Goal: Information Seeking & Learning: Learn about a topic

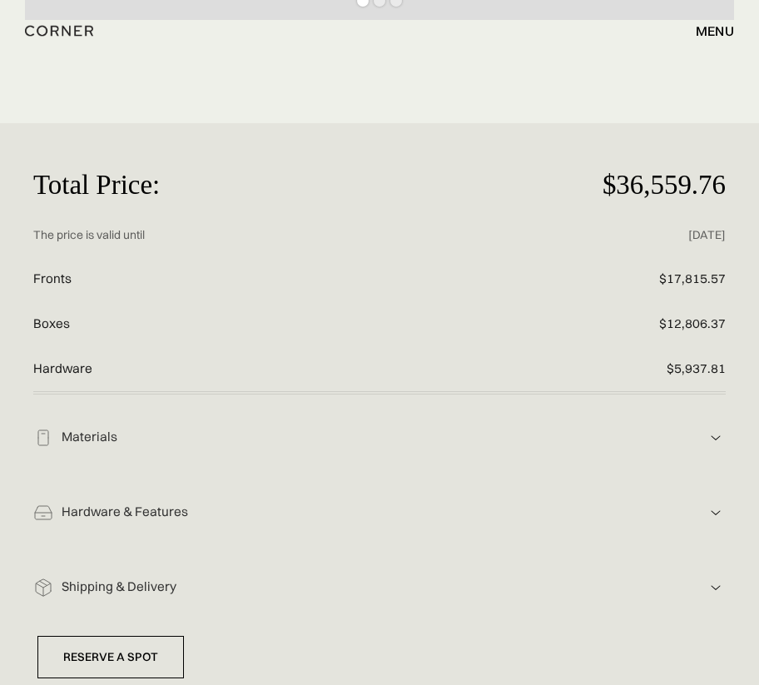
scroll to position [796, 0]
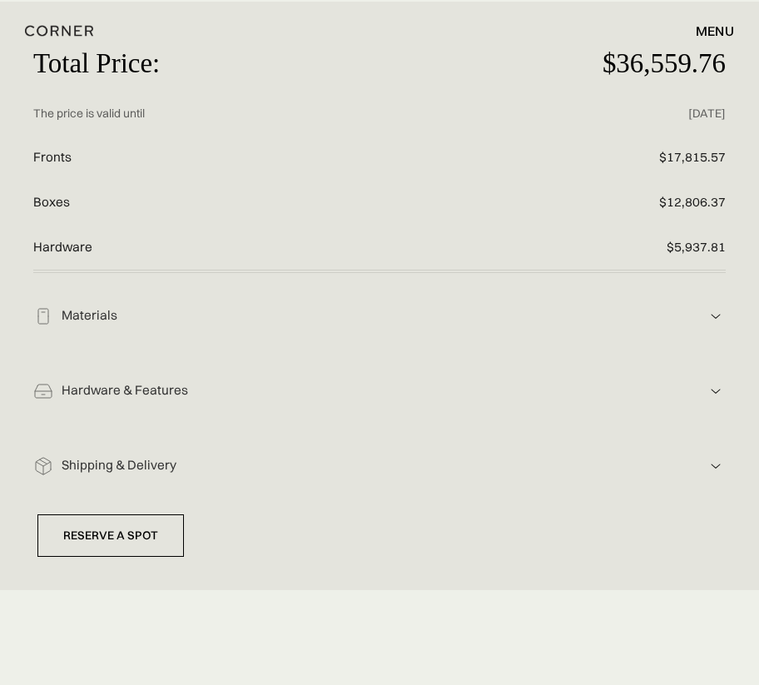
click at [121, 325] on div "Hardware & Features" at bounding box center [379, 315] width 652 height 17
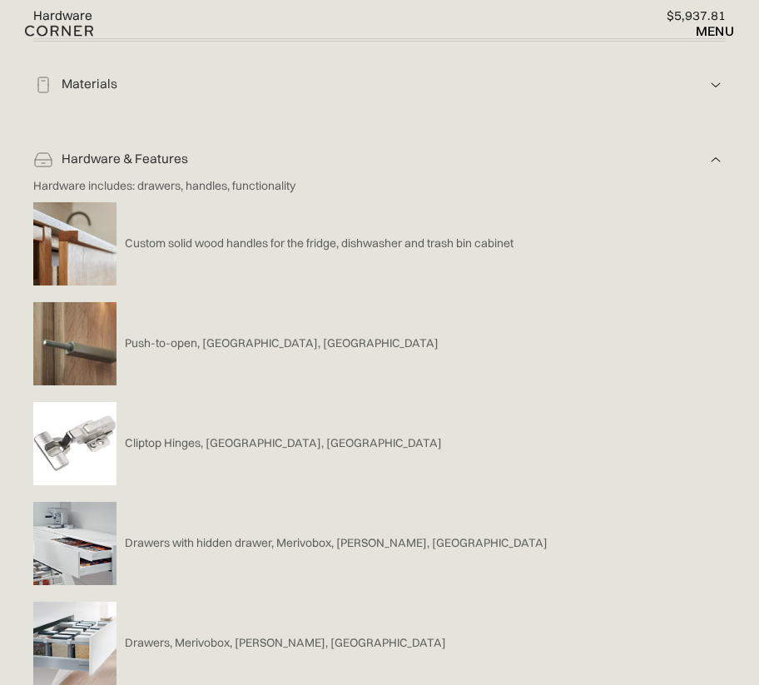
scroll to position [945, 0]
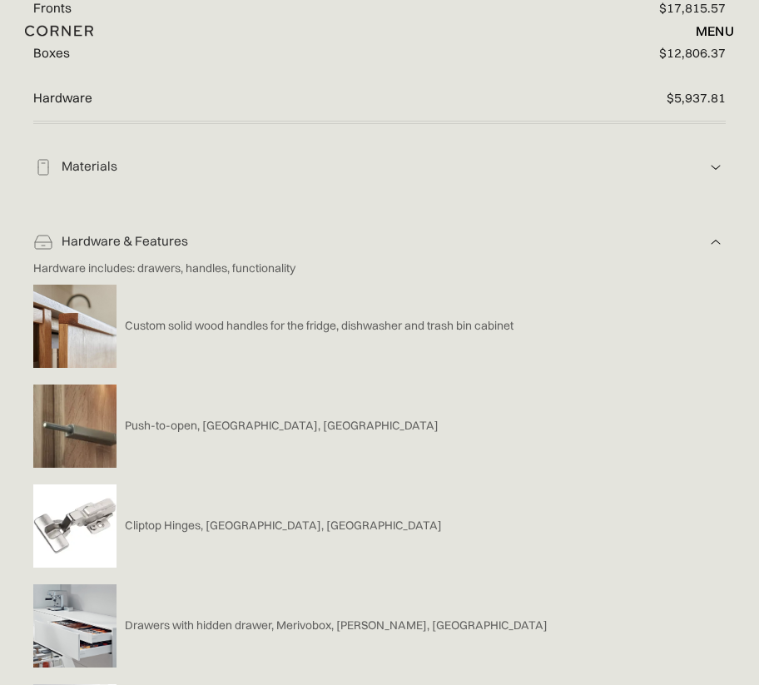
click at [108, 158] on div "Materials" at bounding box center [379, 166] width 652 height 17
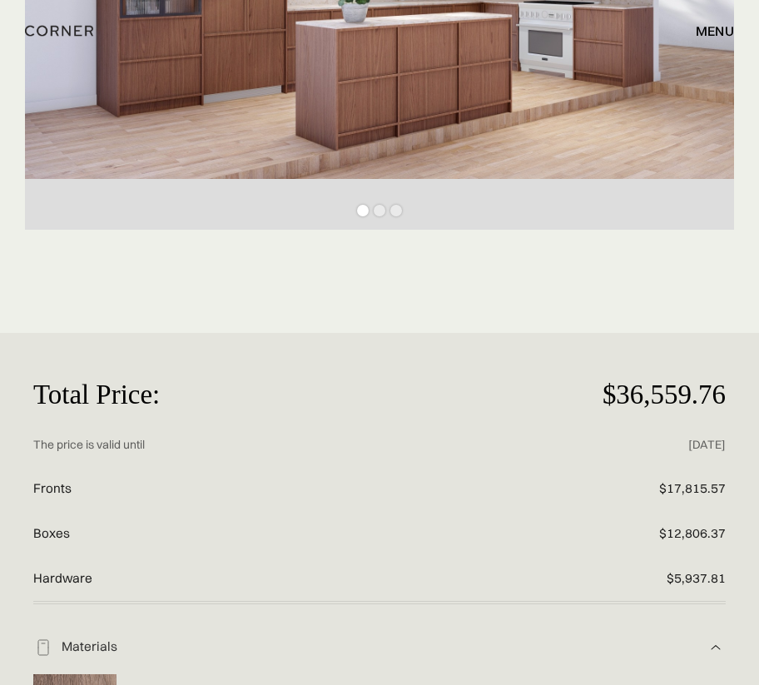
scroll to position [464, 0]
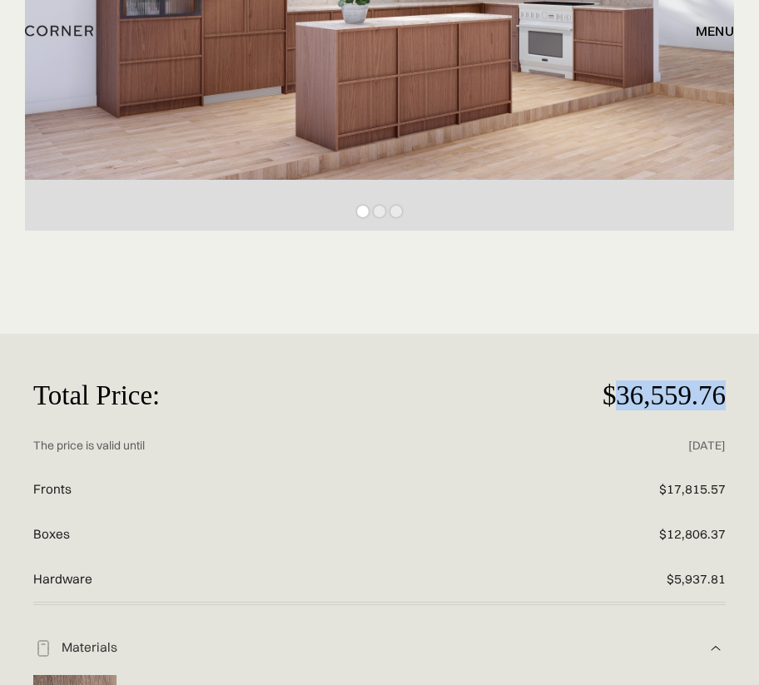
drag, startPoint x: 617, startPoint y: 384, endPoint x: 771, endPoint y: 384, distance: 154.0
copy p "36,559.76"
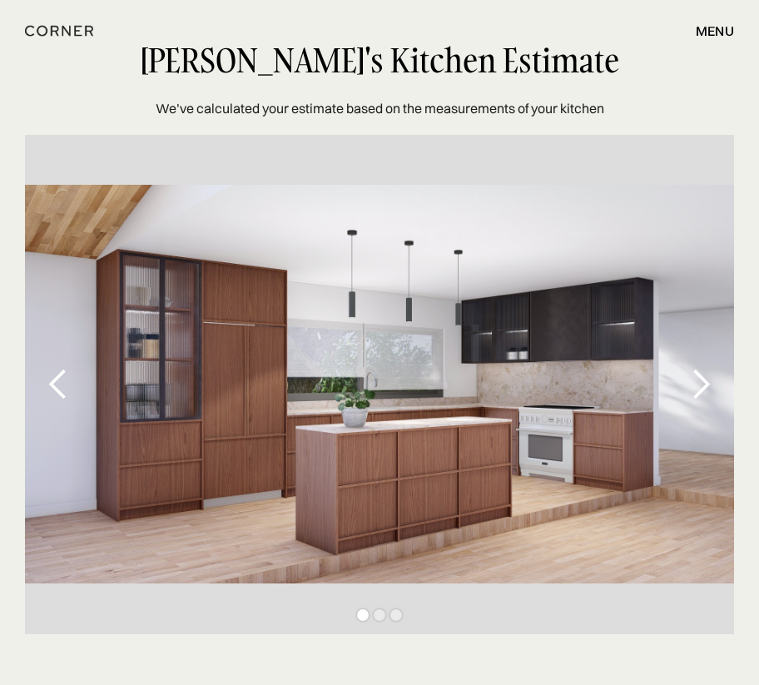
scroll to position [63, 0]
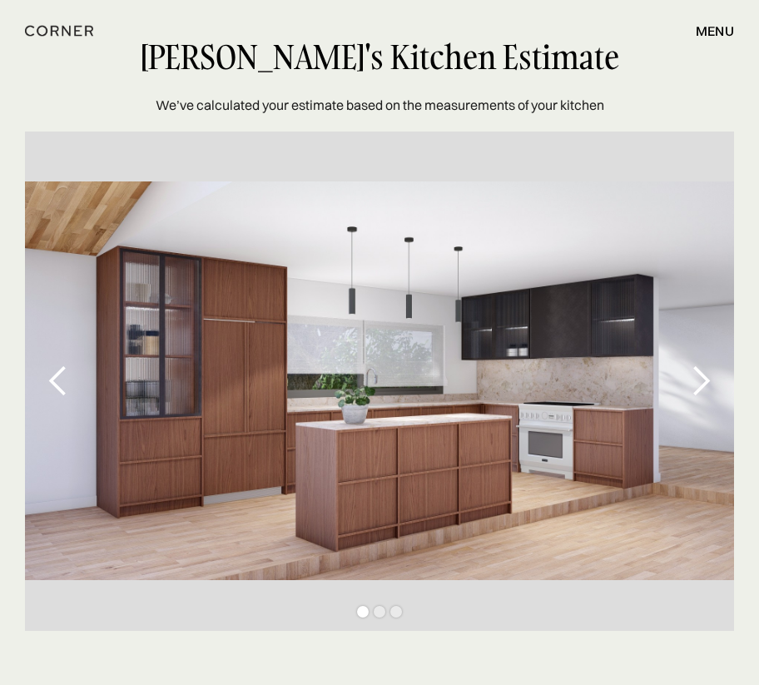
click at [706, 380] on div "next slide" at bounding box center [700, 381] width 33 height 33
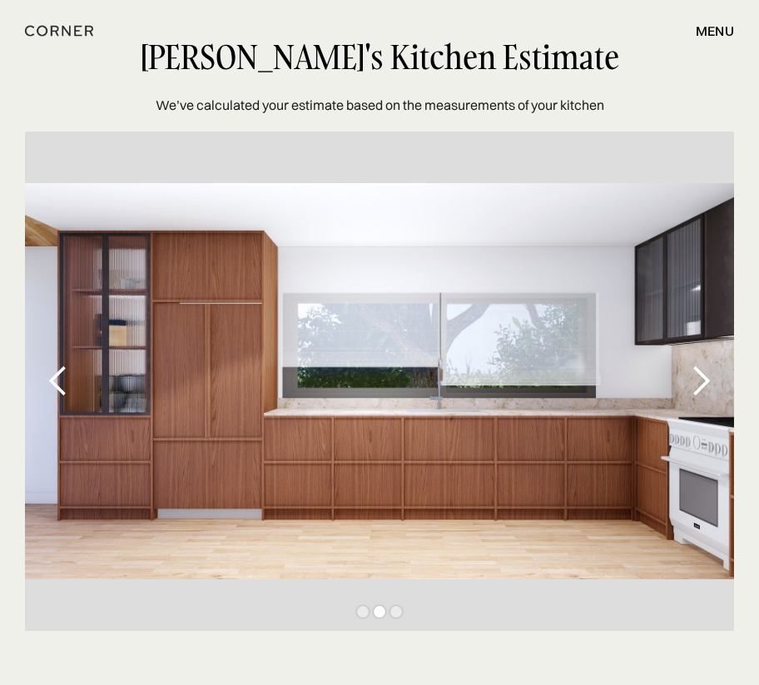
click at [706, 380] on div "next slide" at bounding box center [700, 381] width 33 height 33
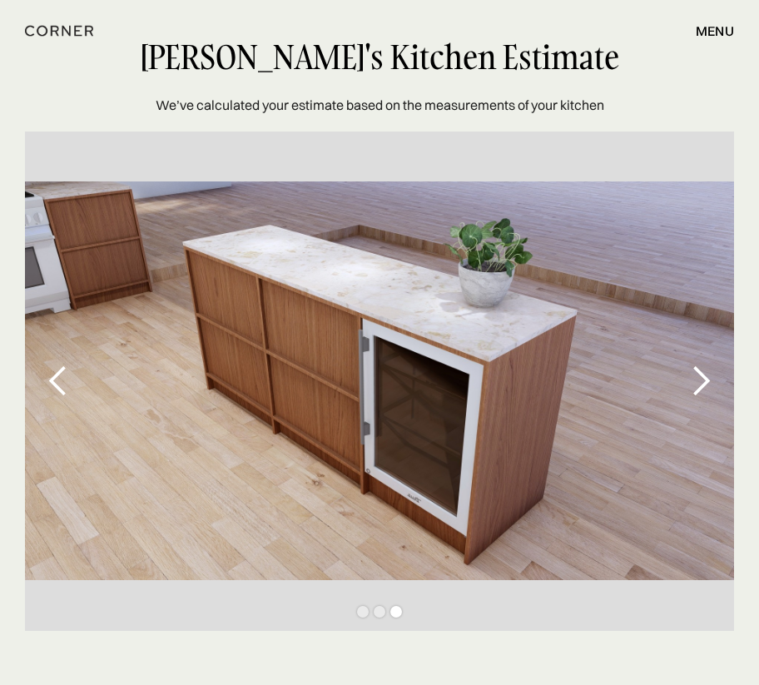
click at [58, 360] on div "previous slide" at bounding box center [58, 380] width 67 height 499
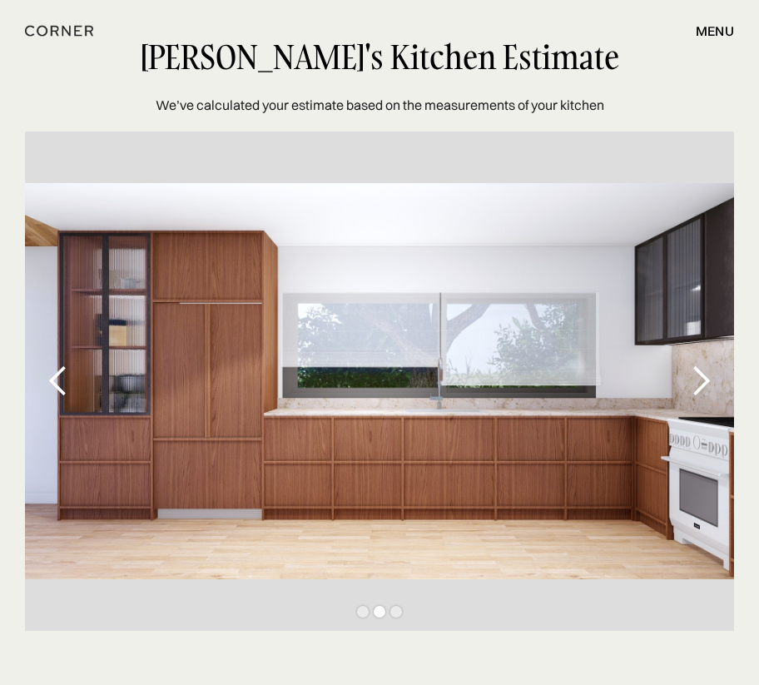
click at [707, 377] on div "next slide" at bounding box center [700, 381] width 33 height 33
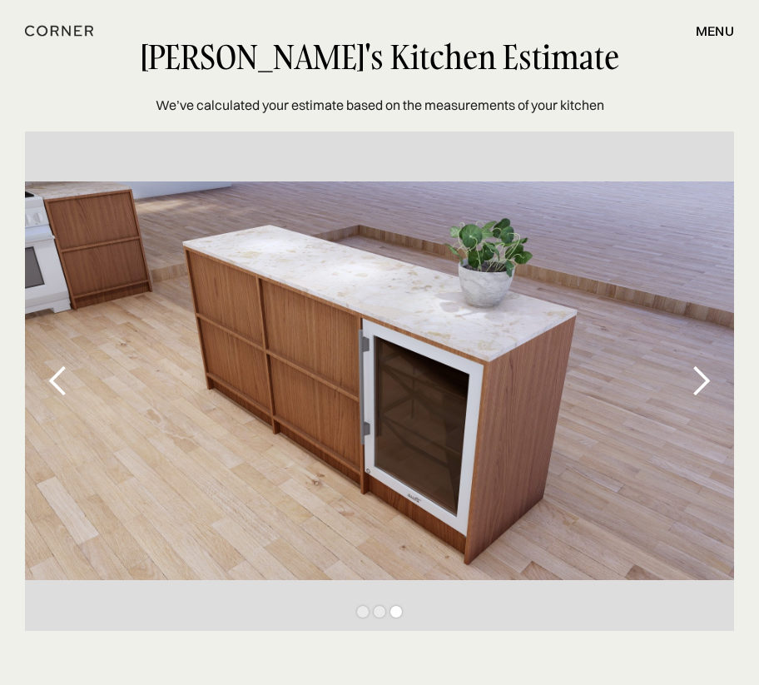
click at [707, 377] on div "next slide" at bounding box center [700, 381] width 33 height 33
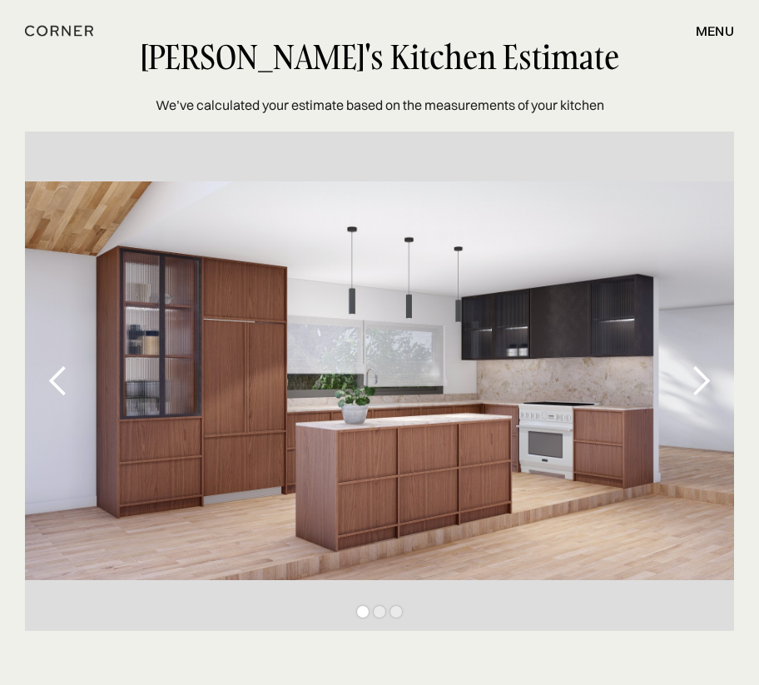
click at [704, 381] on div "next slide" at bounding box center [700, 381] width 33 height 33
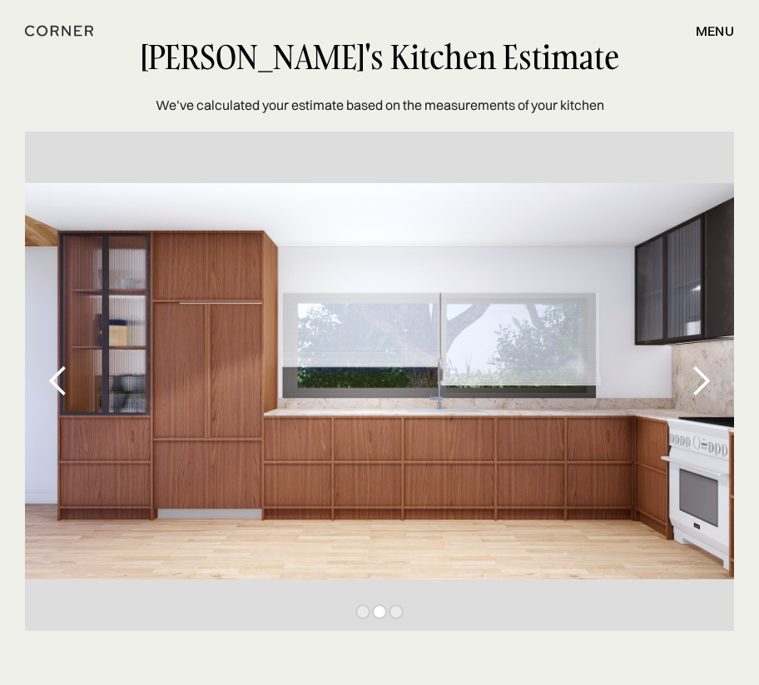
click at [703, 382] on div "next slide" at bounding box center [700, 381] width 33 height 33
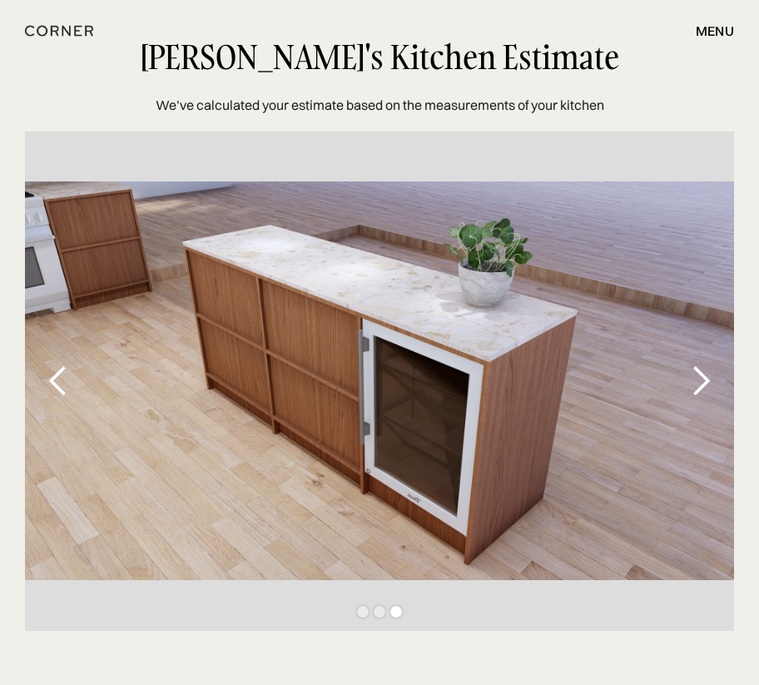
click at [703, 382] on div "next slide" at bounding box center [700, 381] width 33 height 33
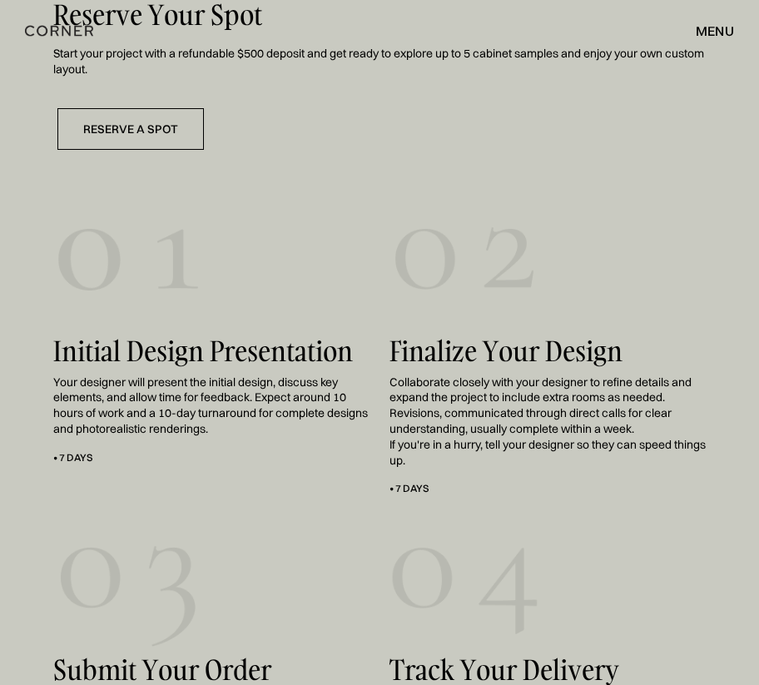
scroll to position [3149, 0]
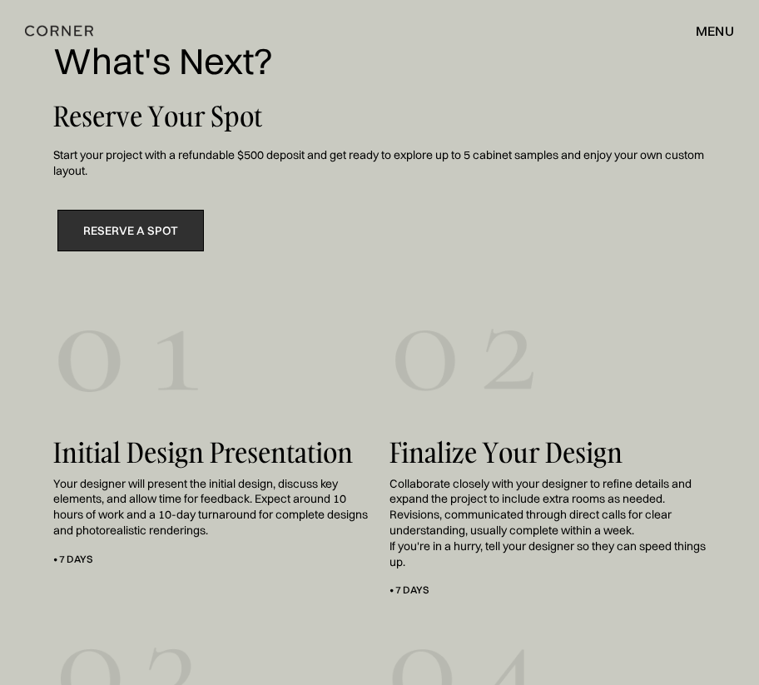
click at [146, 220] on link "Reserve a Spot" at bounding box center [130, 231] width 146 height 42
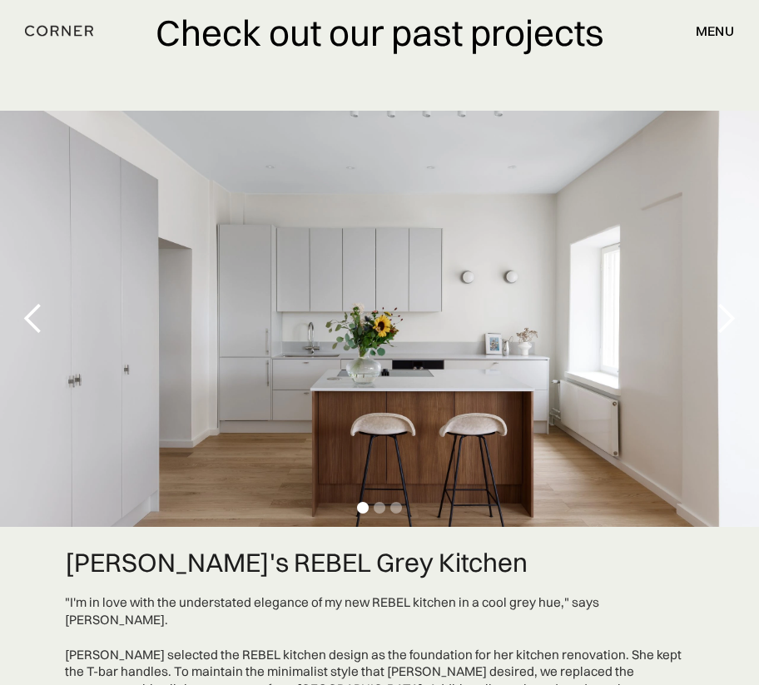
scroll to position [3316, 0]
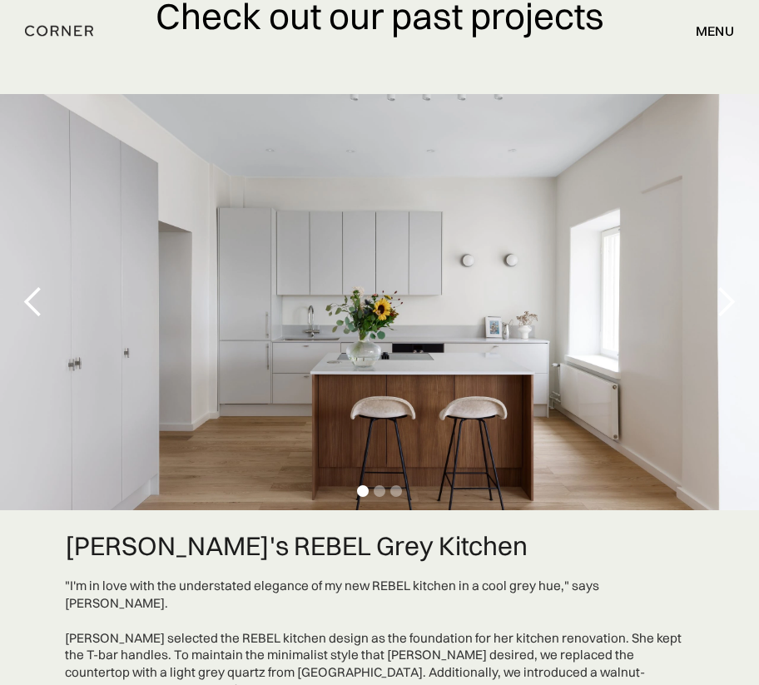
click at [734, 303] on div "next slide" at bounding box center [725, 301] width 33 height 33
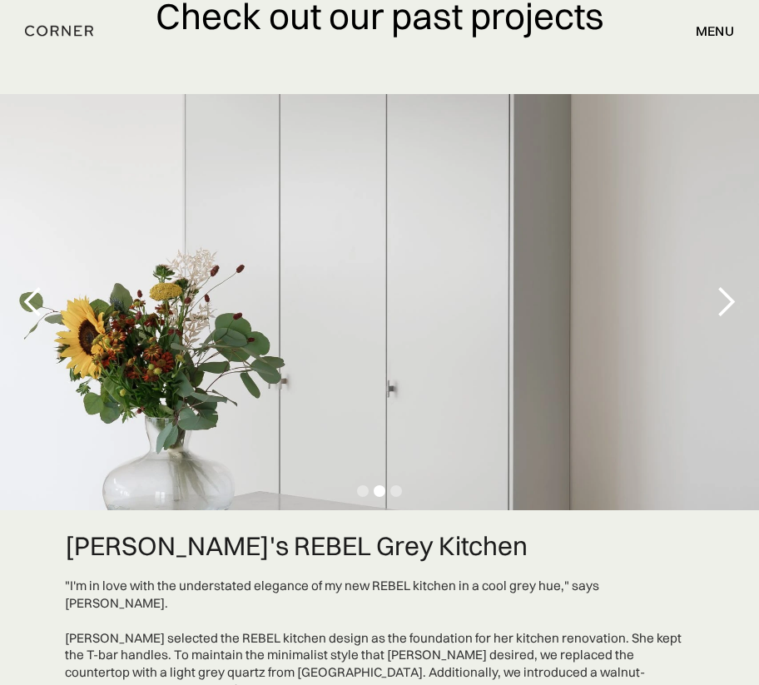
click at [734, 303] on div "next slide" at bounding box center [725, 301] width 33 height 33
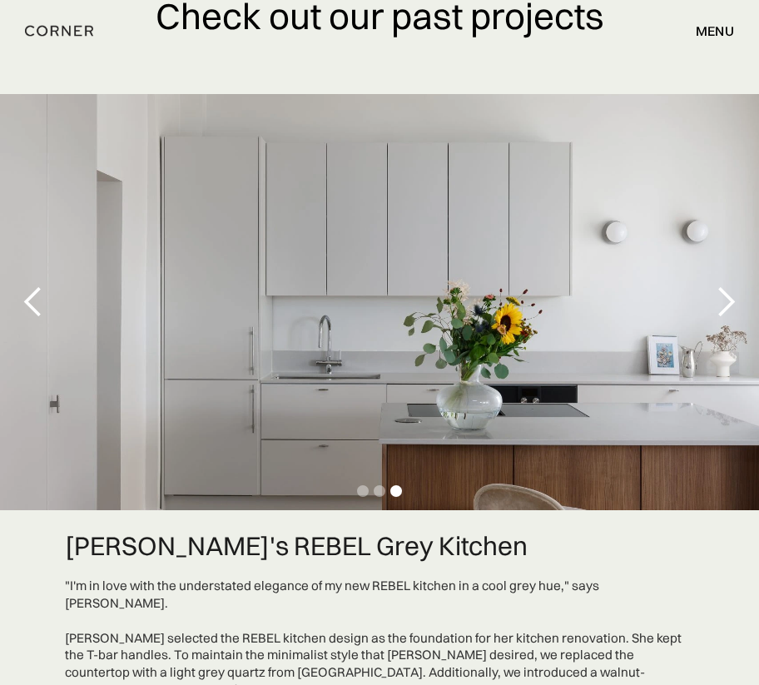
click at [734, 303] on div "next slide" at bounding box center [725, 301] width 33 height 33
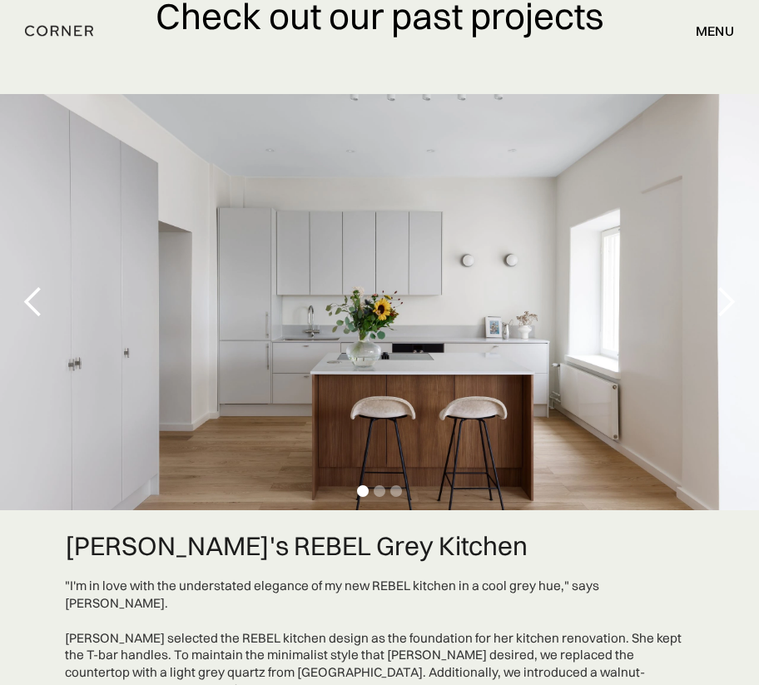
click at [733, 304] on div "next slide" at bounding box center [725, 301] width 33 height 33
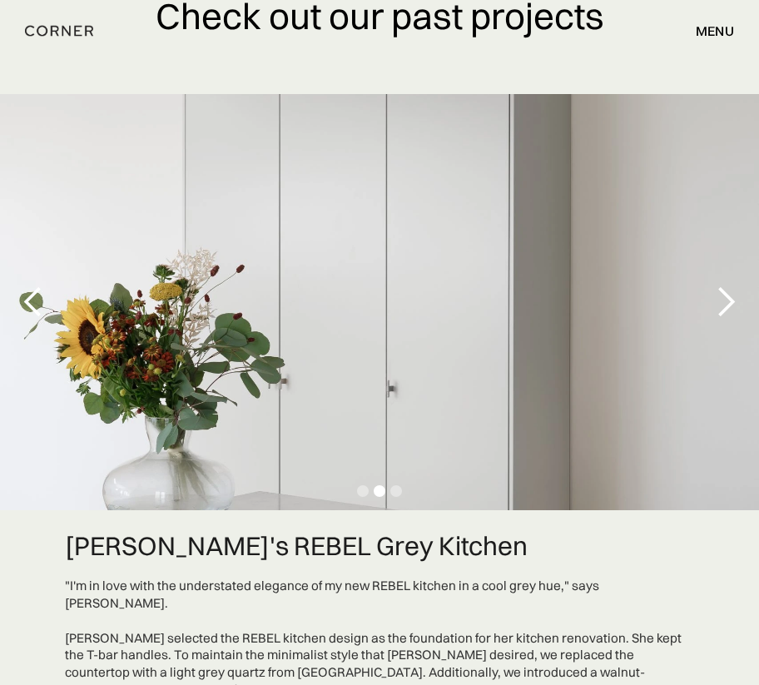
click at [733, 304] on div "next slide" at bounding box center [725, 301] width 33 height 33
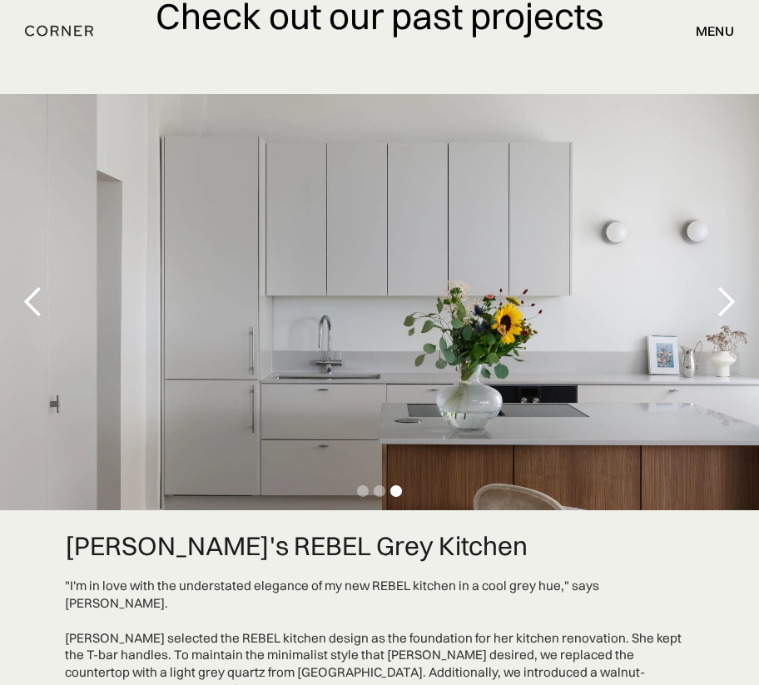
click at [733, 304] on div "next slide" at bounding box center [725, 301] width 33 height 33
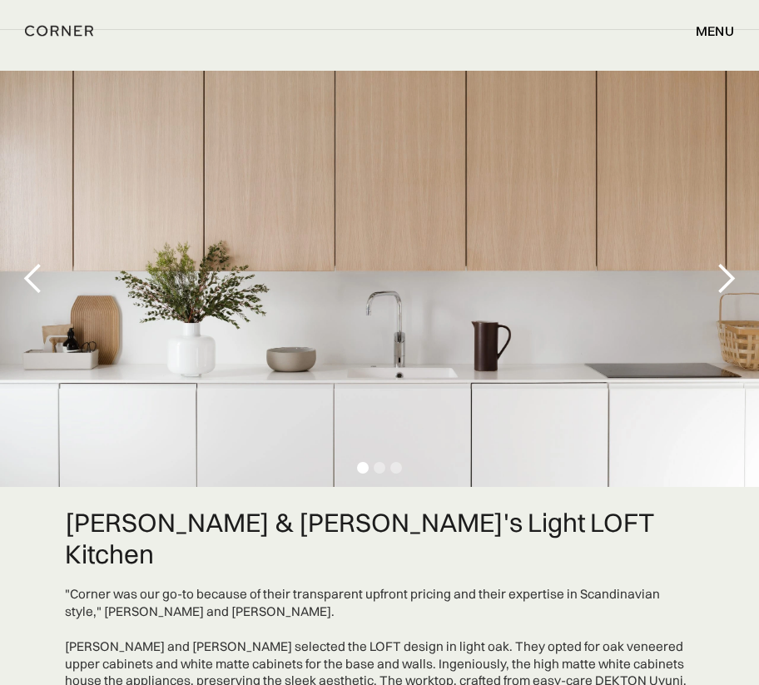
scroll to position [4090, 0]
click at [727, 261] on div "next slide" at bounding box center [725, 277] width 33 height 33
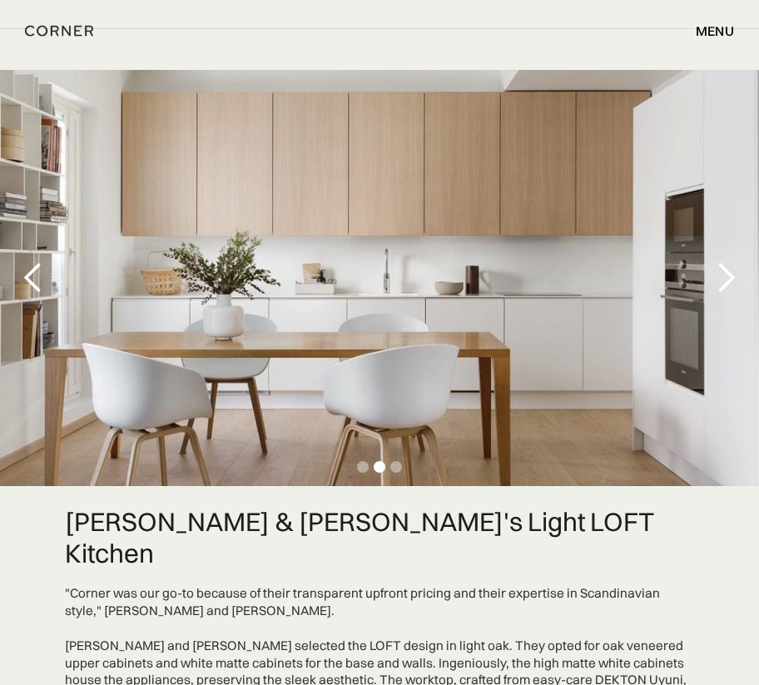
click at [727, 261] on div "next slide" at bounding box center [725, 277] width 33 height 33
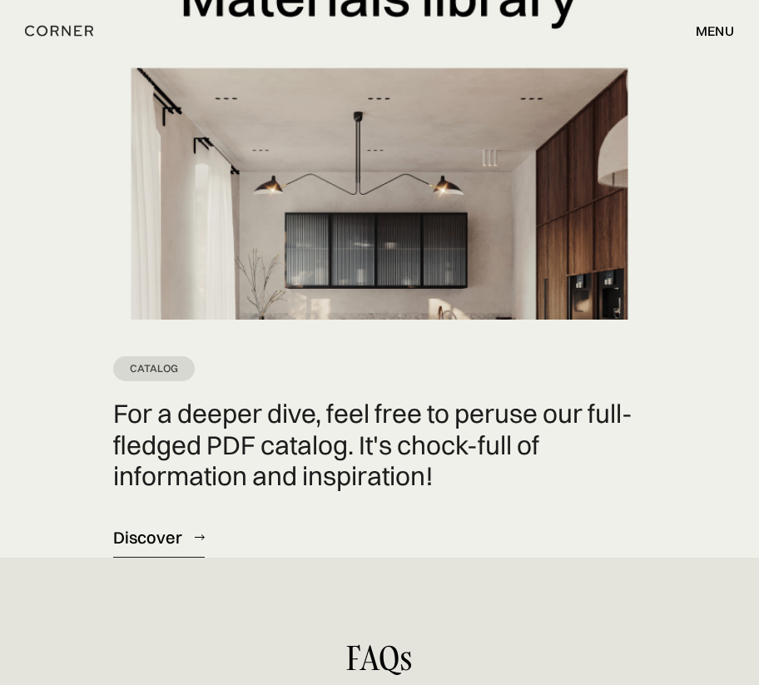
scroll to position [5969, 0]
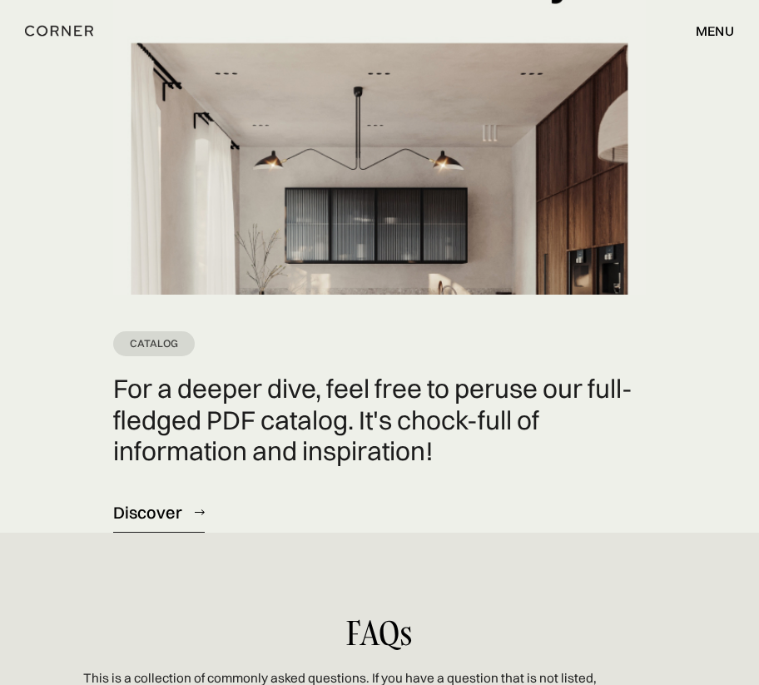
click at [153, 331] on p "Catalog" at bounding box center [154, 343] width 82 height 25
click at [151, 331] on p "Catalog" at bounding box center [154, 343] width 82 height 25
click at [151, 501] on div "Discover" at bounding box center [147, 512] width 69 height 22
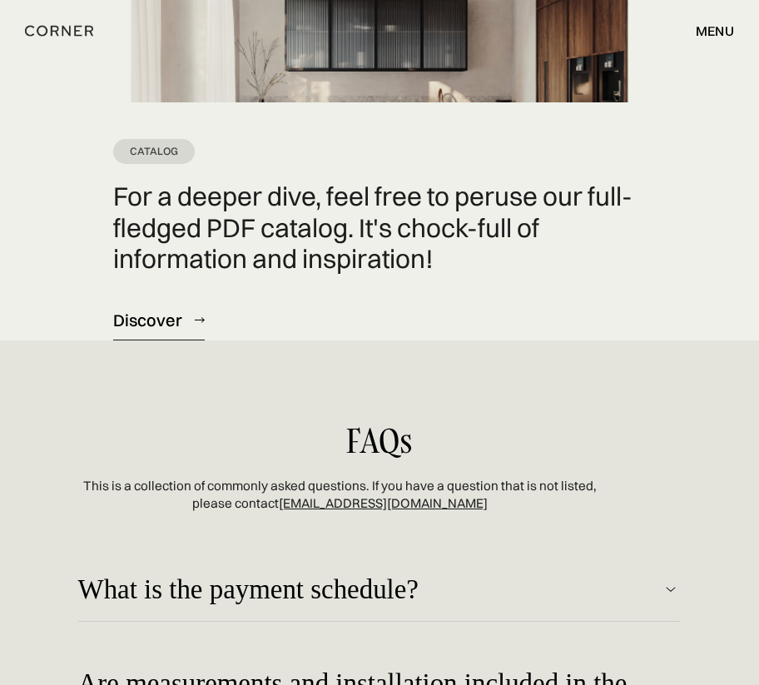
scroll to position [6283, 0]
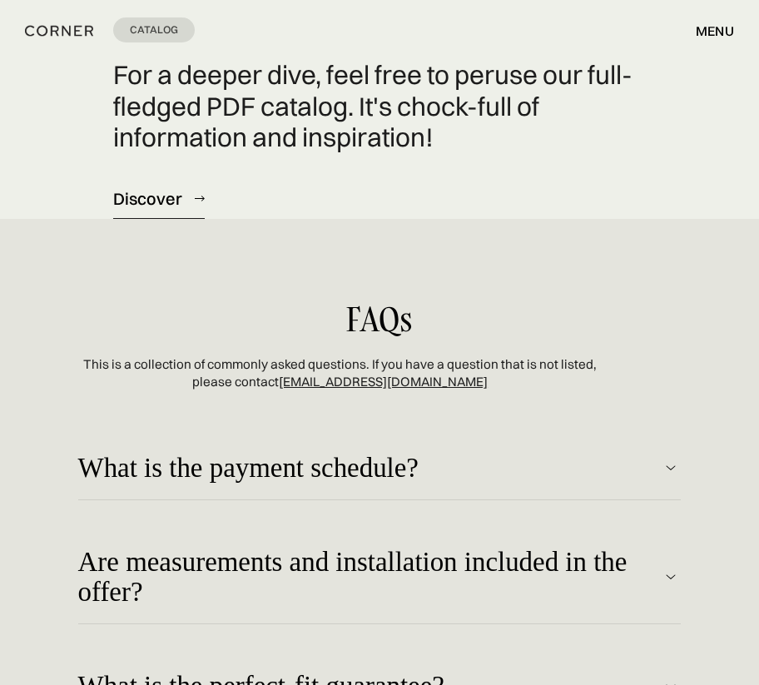
click at [325, 434] on div "What is the payment schedule? It is important to have a clear understanding of …" at bounding box center [379, 466] width 603 height 94
click at [312, 453] on div "What is the payment schedule?" at bounding box center [369, 468] width 583 height 30
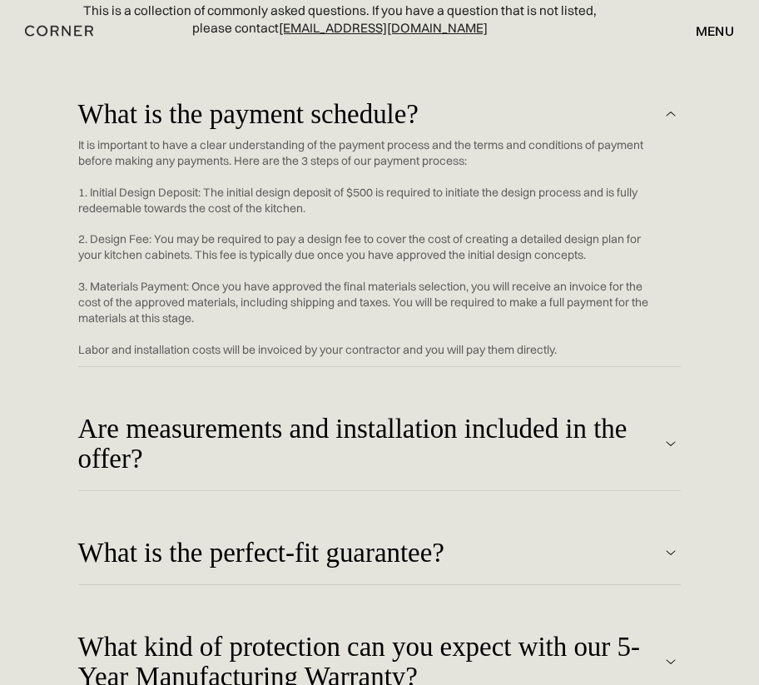
scroll to position [6641, 0]
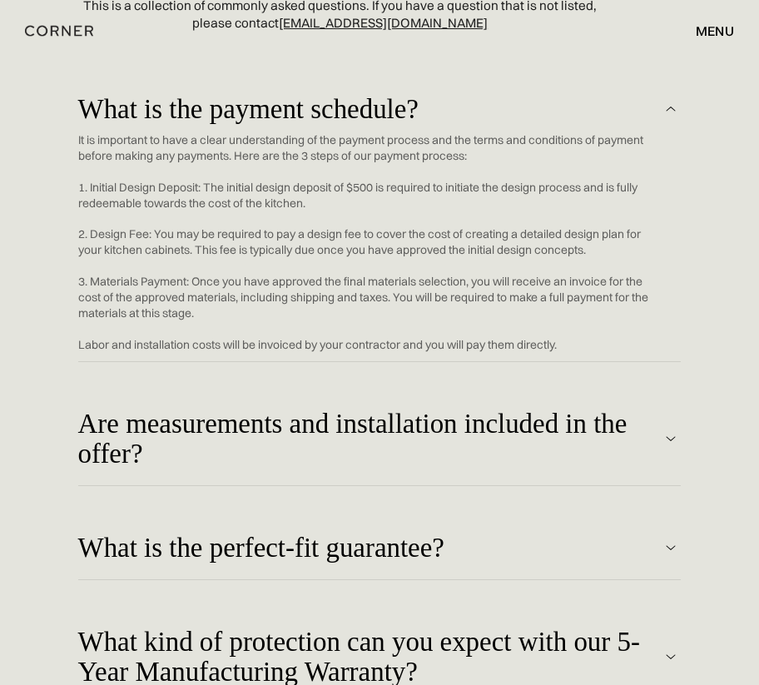
click at [275, 375] on div "Are measurements and installation included in the offer? Measuring your kitchen…" at bounding box center [379, 437] width 603 height 124
click at [278, 409] on div "Are measurements and installation included in the offer?" at bounding box center [369, 439] width 583 height 60
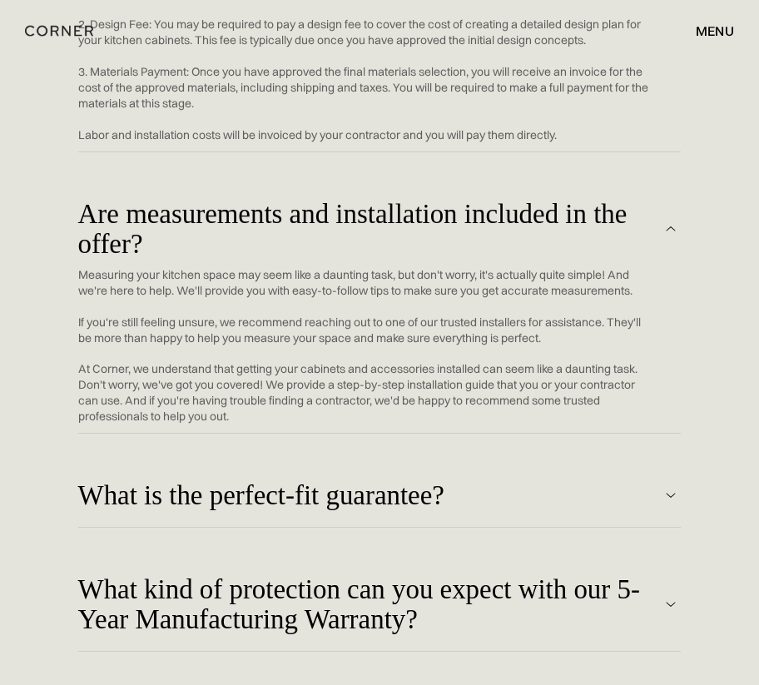
scroll to position [6854, 0]
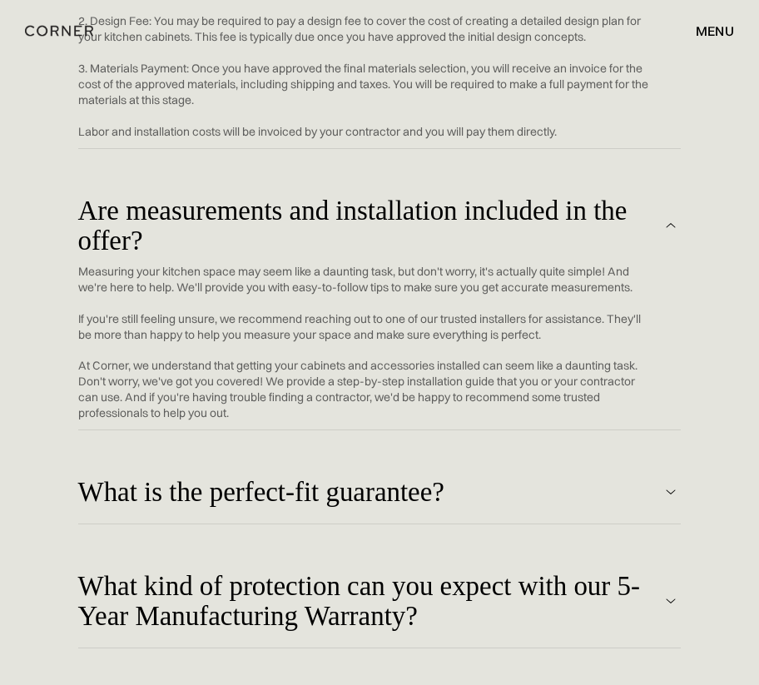
click at [270, 255] on div "What is the perfect-fit guarantee?" at bounding box center [369, 226] width 583 height 60
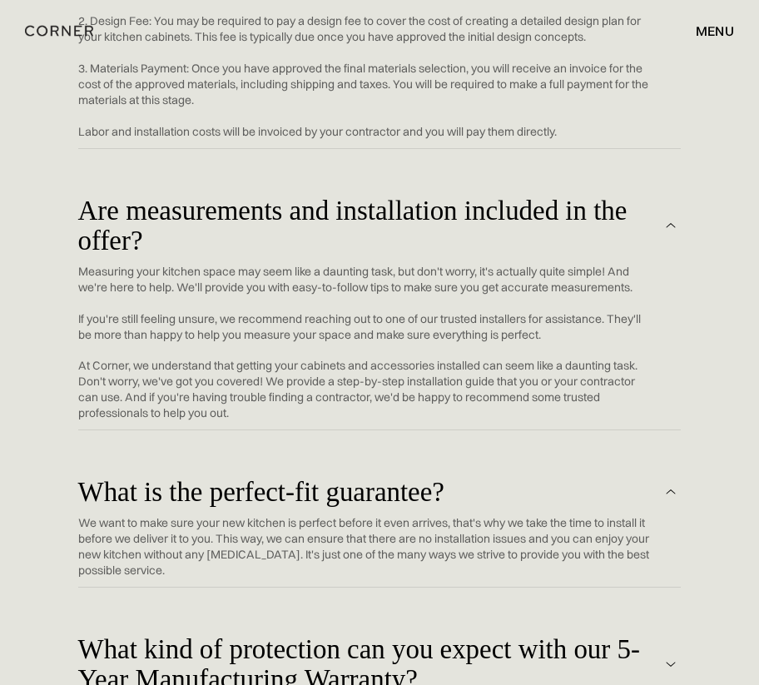
click at [270, 255] on div "What is the perfect-fit guarantee?" at bounding box center [369, 226] width 583 height 60
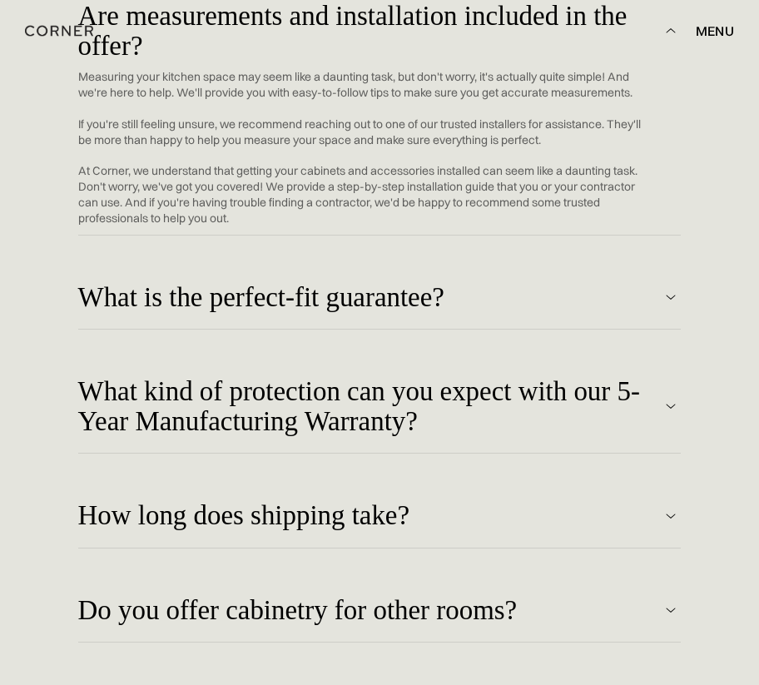
scroll to position [7058, 0]
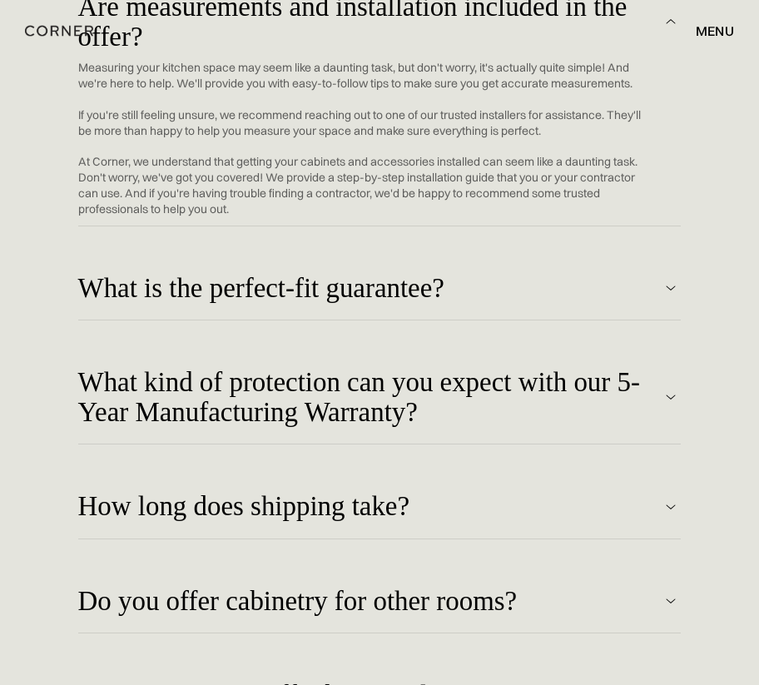
click at [324, 52] on div "What kind of protection can you expect with our 5-Year Manufacturing Warranty?" at bounding box center [369, 22] width 583 height 60
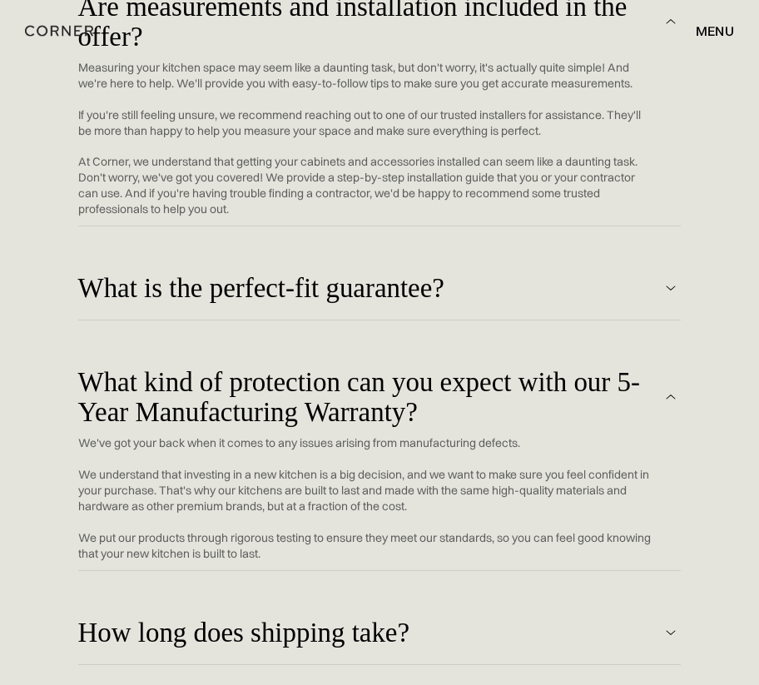
click at [324, 52] on div "What kind of protection can you expect with our 5-Year Manufacturing Warranty?" at bounding box center [369, 22] width 583 height 60
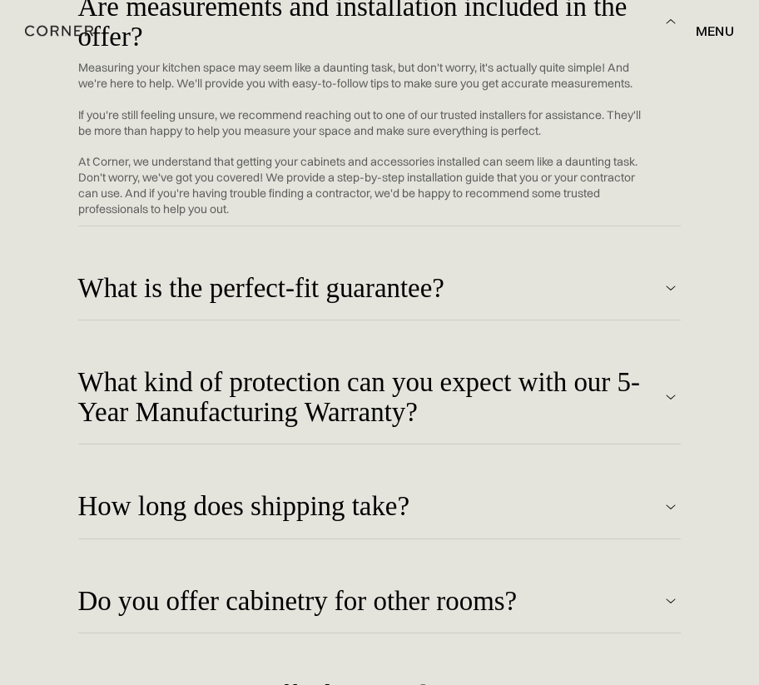
click at [311, 52] on div "How long does shipping take?" at bounding box center [369, 22] width 583 height 60
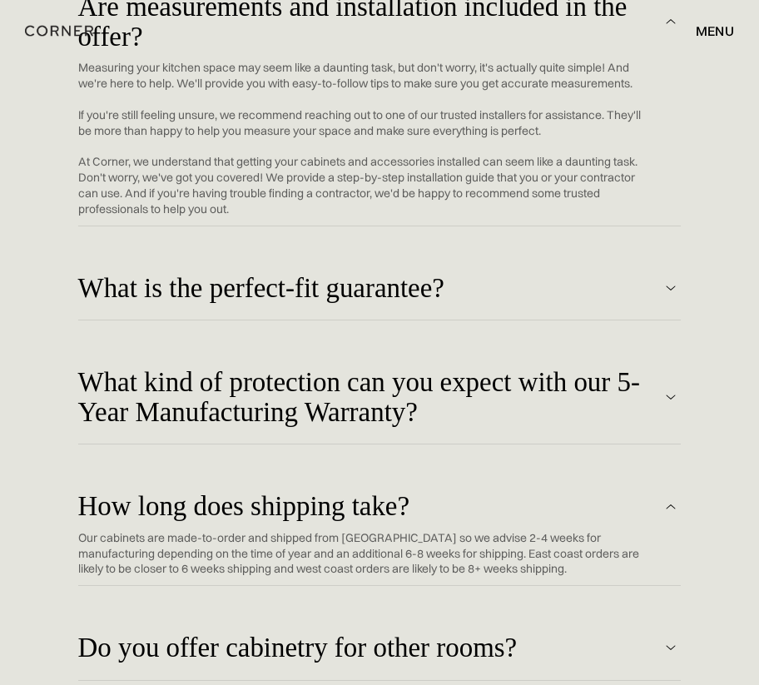
click at [311, 52] on div "How long does shipping take?" at bounding box center [369, 22] width 583 height 60
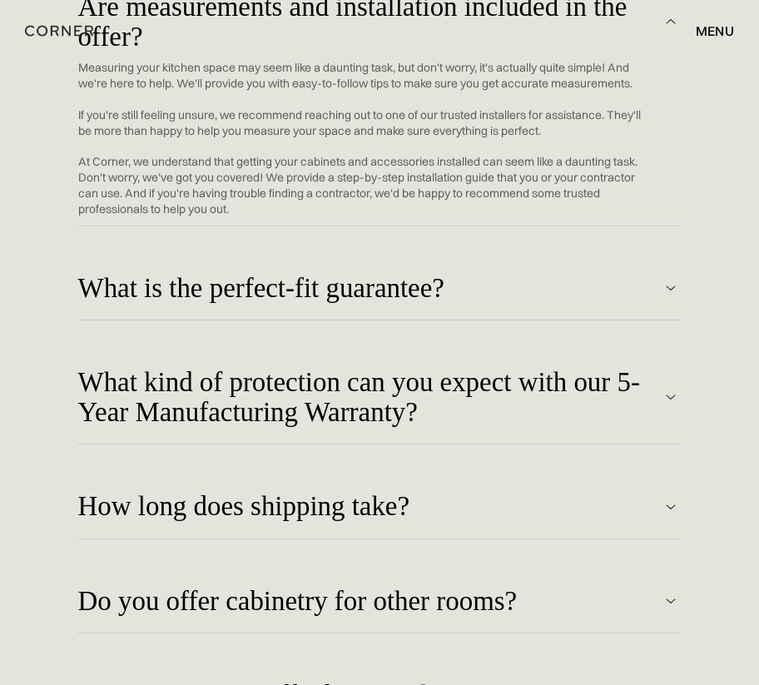
click at [330, 52] on div "Do you offer cabinetry for other rooms?" at bounding box center [369, 22] width 583 height 60
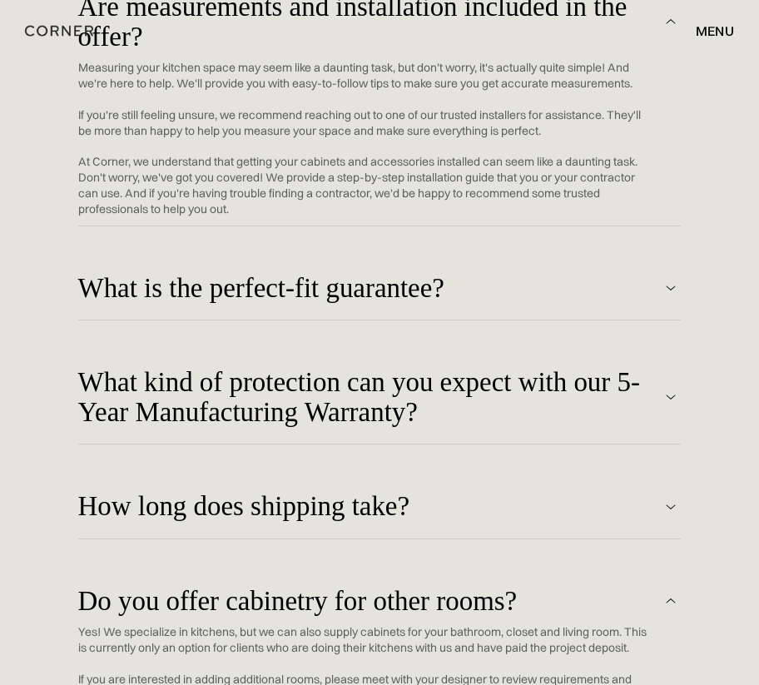
click at [330, 52] on div "Do you offer cabinetry for other rooms?" at bounding box center [369, 22] width 583 height 60
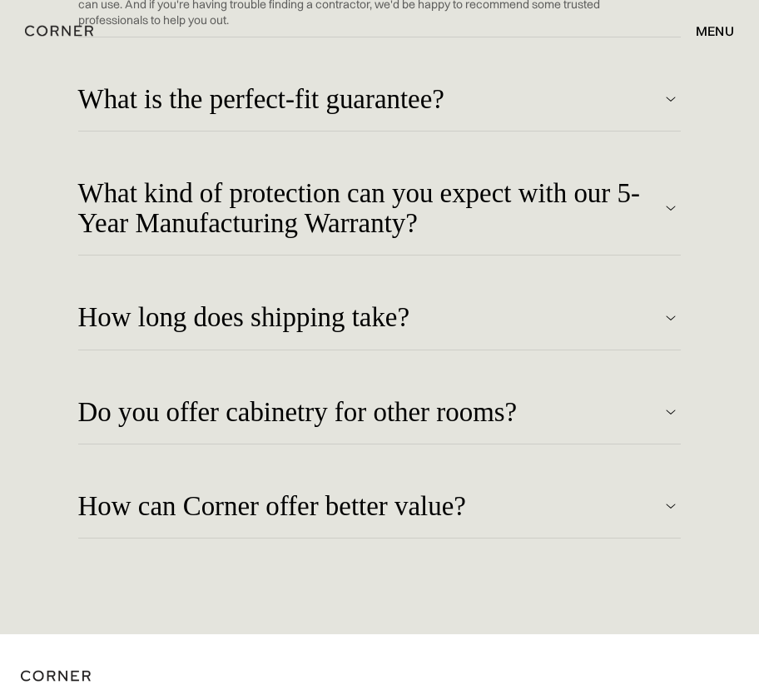
scroll to position [7264, 0]
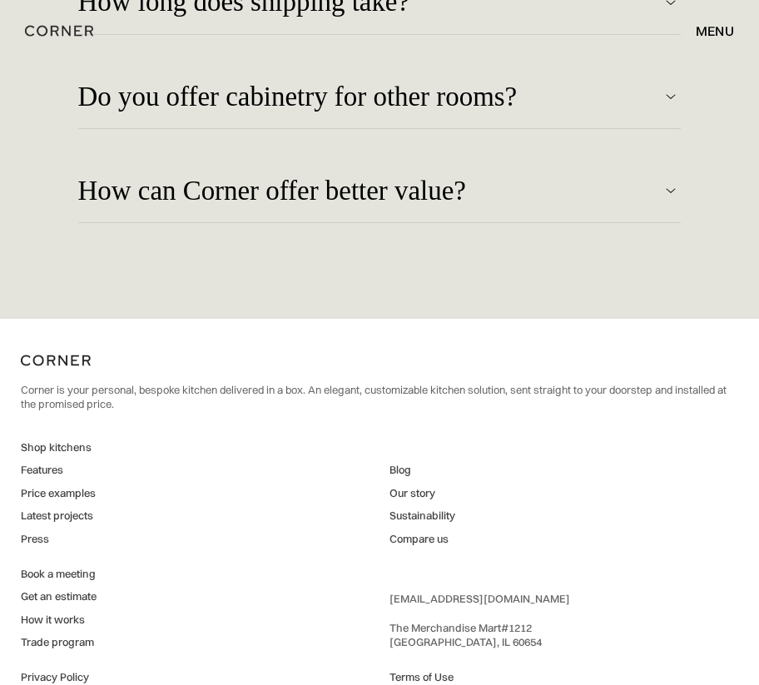
scroll to position [7585, 0]
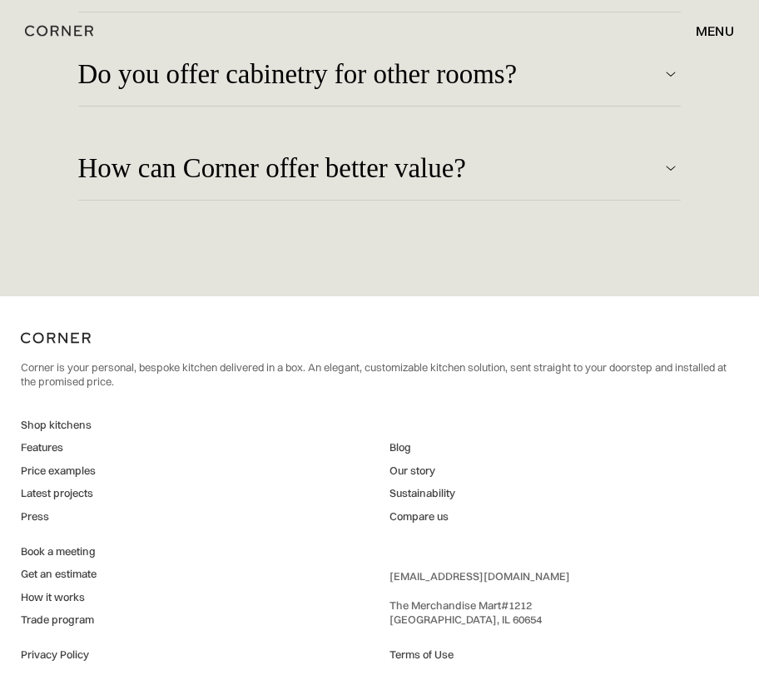
click at [79, 464] on link "Price examples" at bounding box center [58, 471] width 75 height 15
click at [42, 440] on link "Features" at bounding box center [58, 447] width 75 height 15
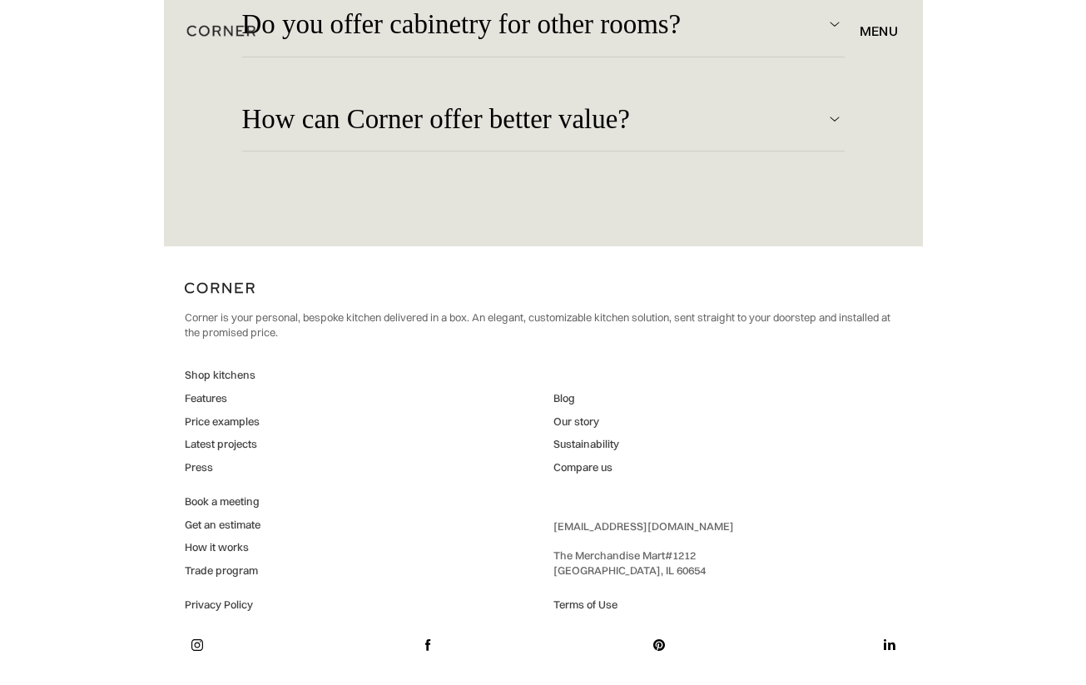
scroll to position [5843, 0]
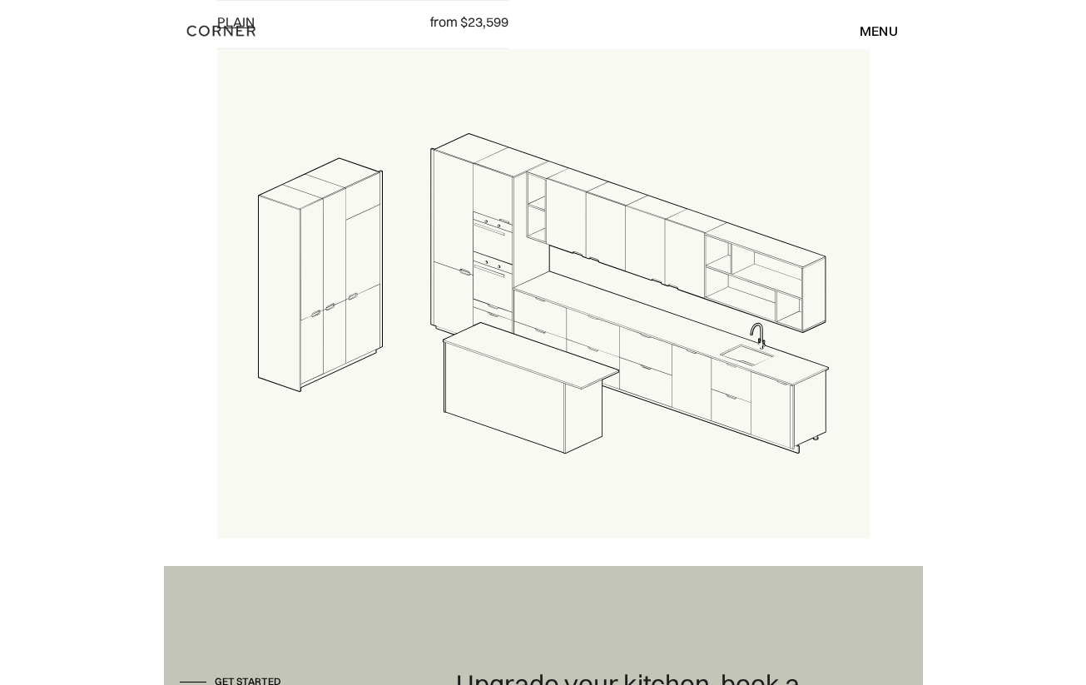
scroll to position [2215, 0]
